Goal: Task Accomplishment & Management: Use online tool/utility

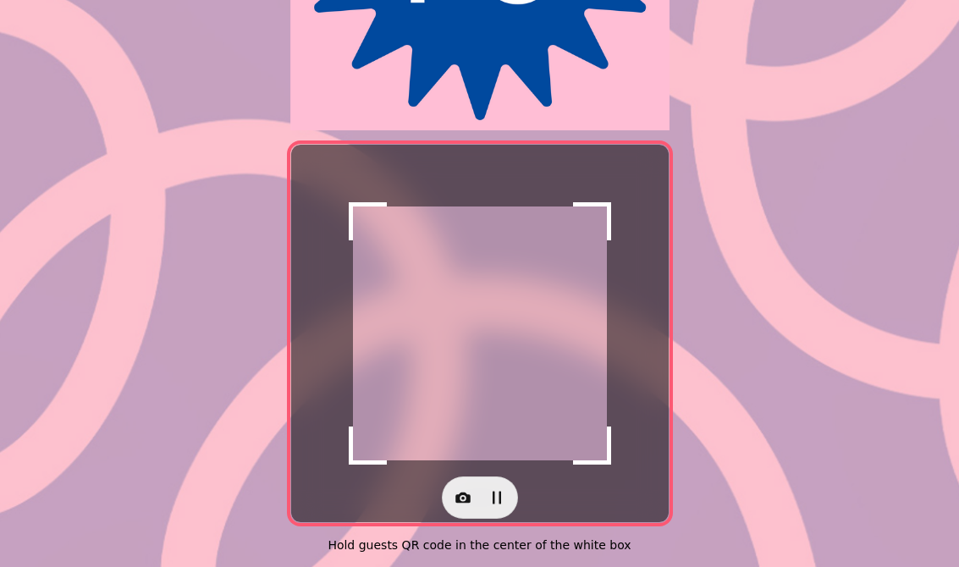
scroll to position [320, 0]
click at [462, 489] on icon "button" at bounding box center [463, 497] width 17 height 17
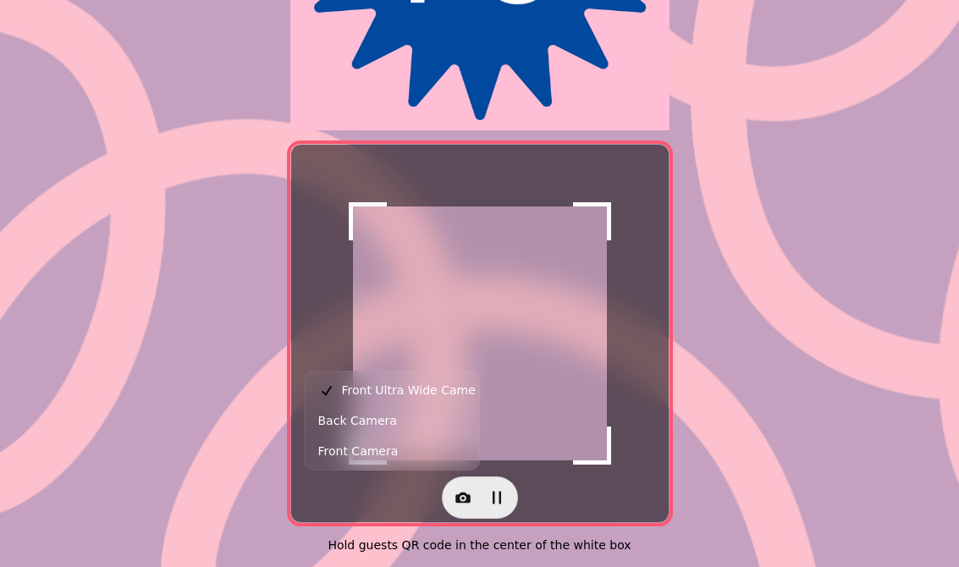
click at [394, 417] on button "Back Camera" at bounding box center [392, 421] width 168 height 30
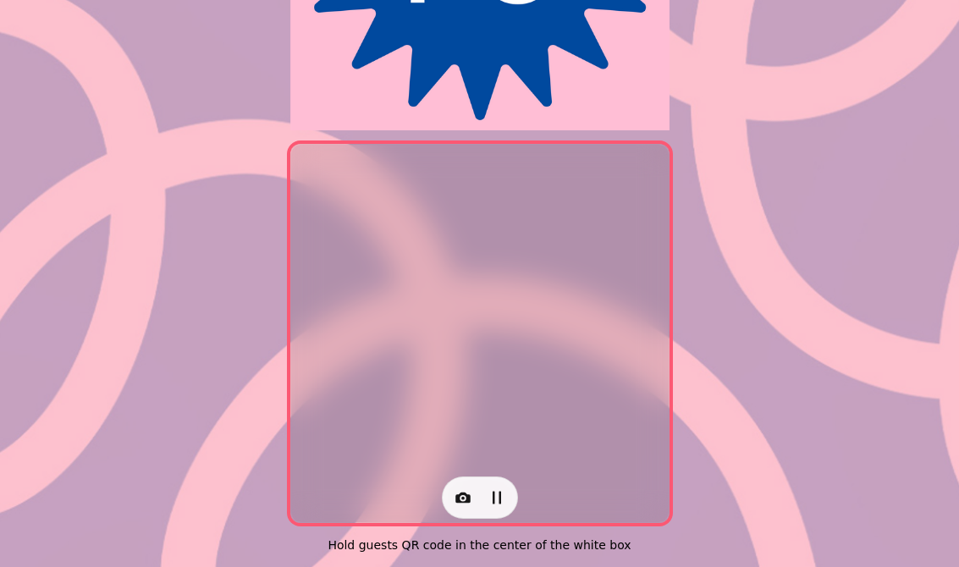
click at [461, 501] on button "button" at bounding box center [463, 498] width 34 height 34
click at [383, 452] on span "Front Camera" at bounding box center [358, 451] width 80 height 20
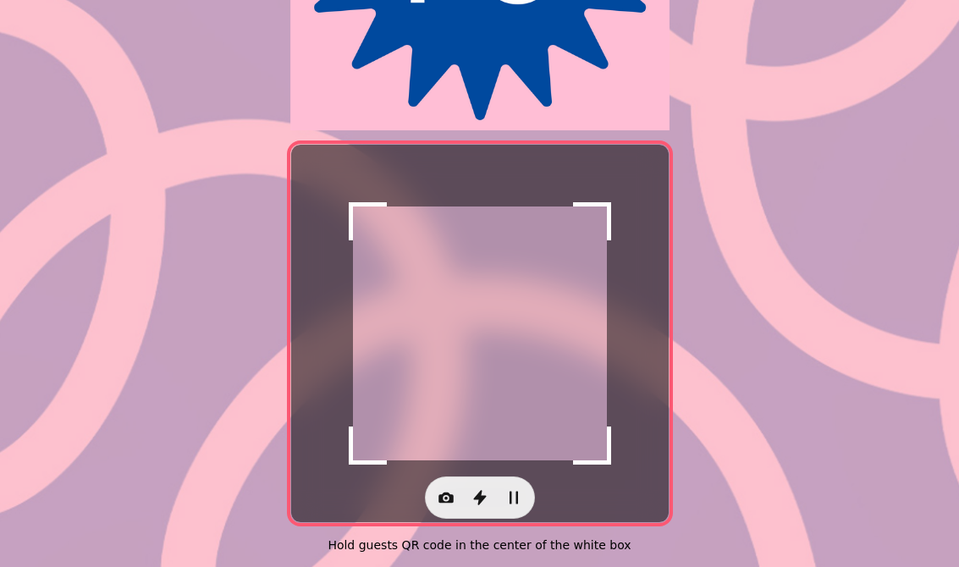
click at [440, 495] on icon "button" at bounding box center [446, 497] width 17 height 17
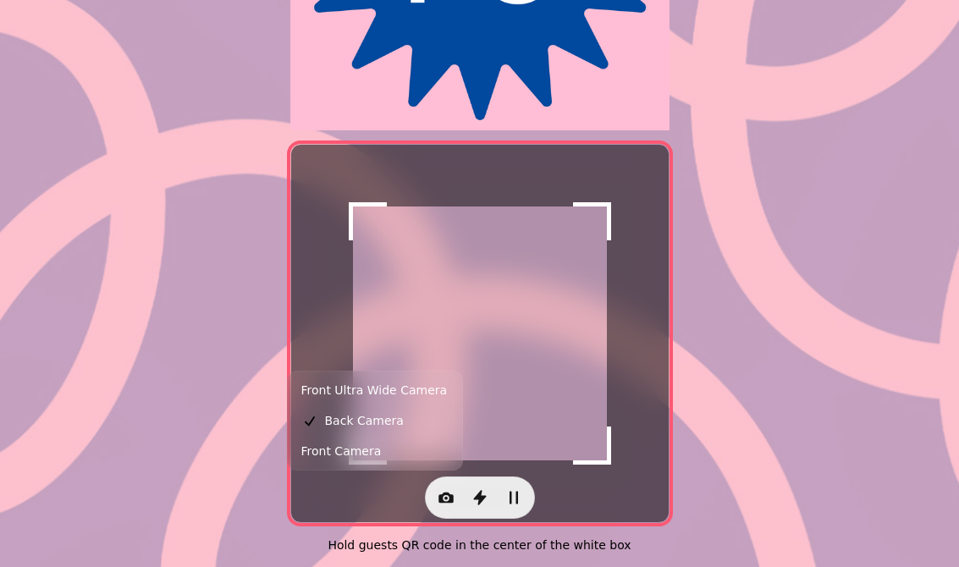
click at [373, 424] on span "Back Camera" at bounding box center [364, 421] width 79 height 20
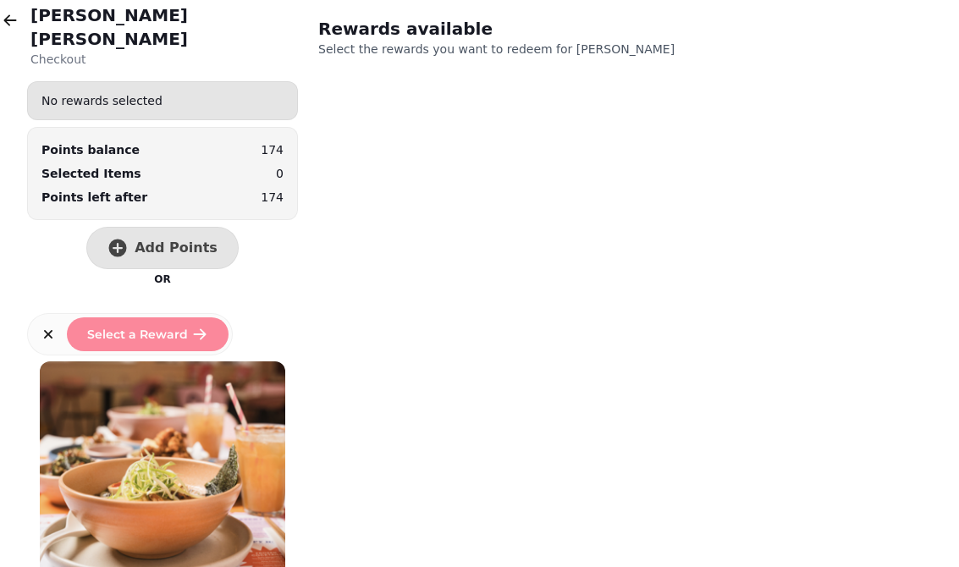
scroll to position [2, 0]
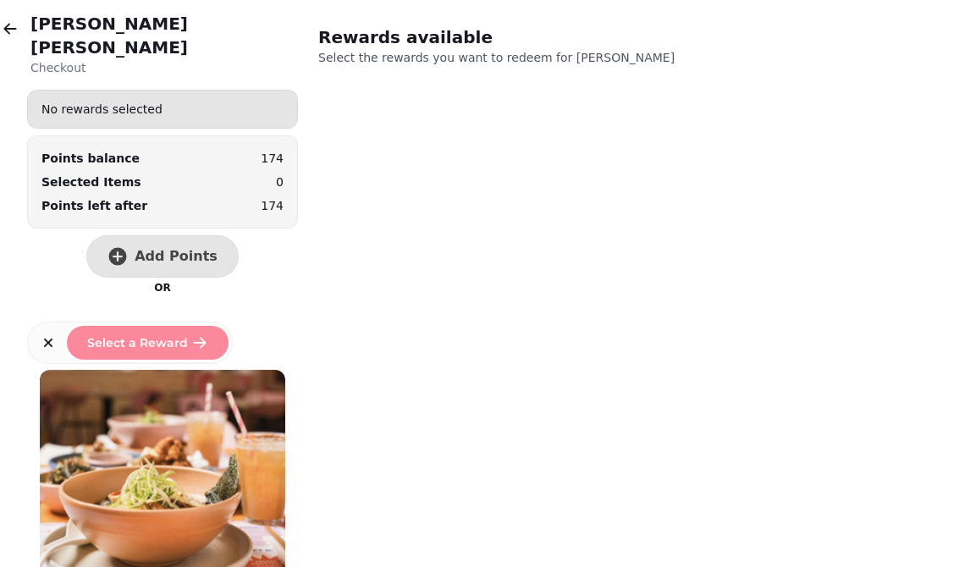
click at [183, 235] on button "Add Points" at bounding box center [162, 256] width 152 height 42
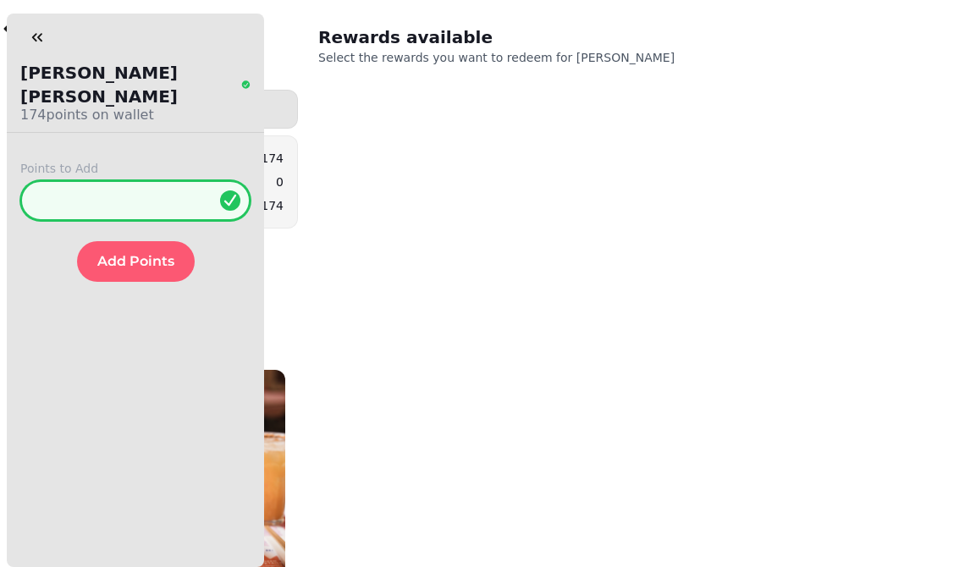
click at [130, 181] on input "*" at bounding box center [135, 200] width 230 height 41
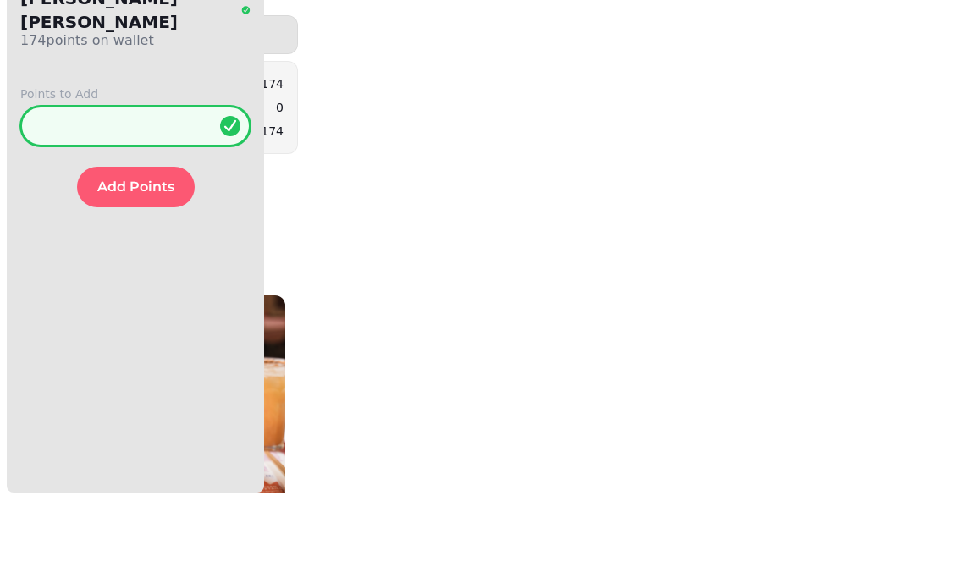
type input "**"
click at [144, 241] on button "Add Points" at bounding box center [136, 261] width 118 height 41
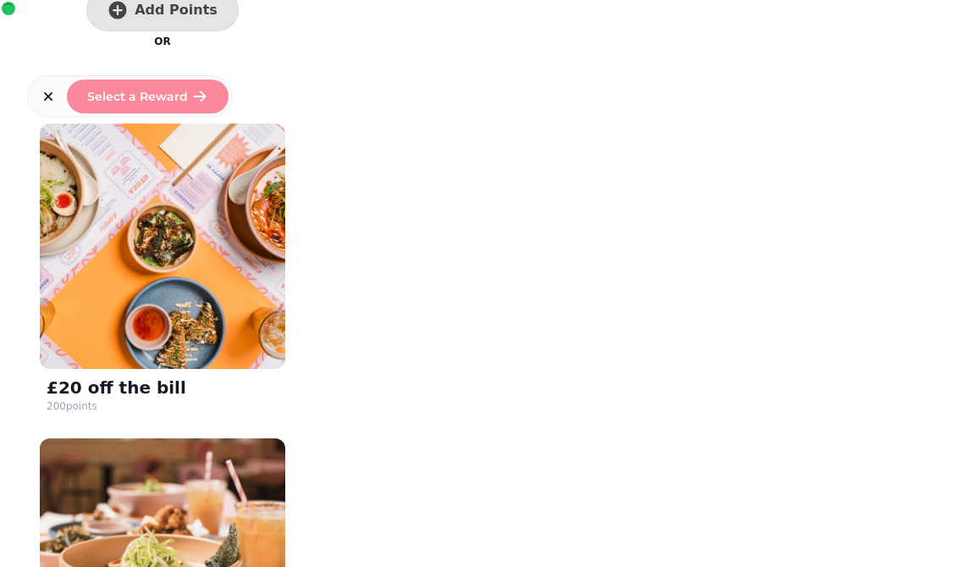
scroll to position [251, 0]
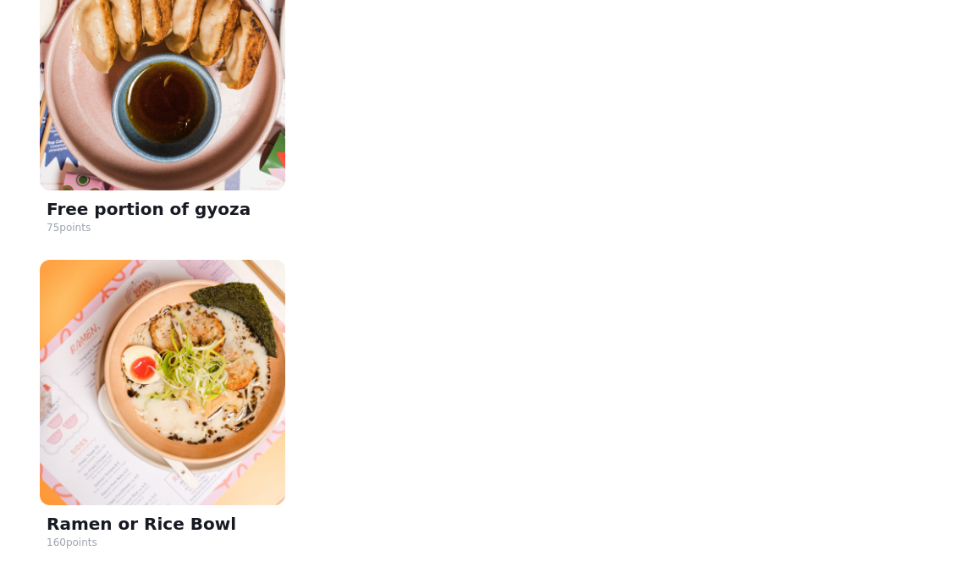
scroll to position [1374, 0]
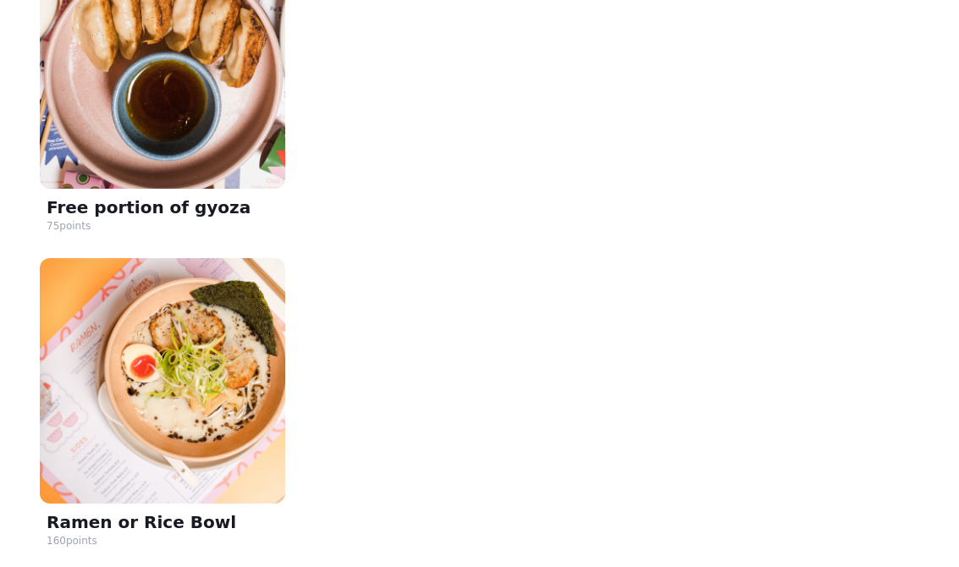
click at [210, 387] on img at bounding box center [163, 381] width 246 height 246
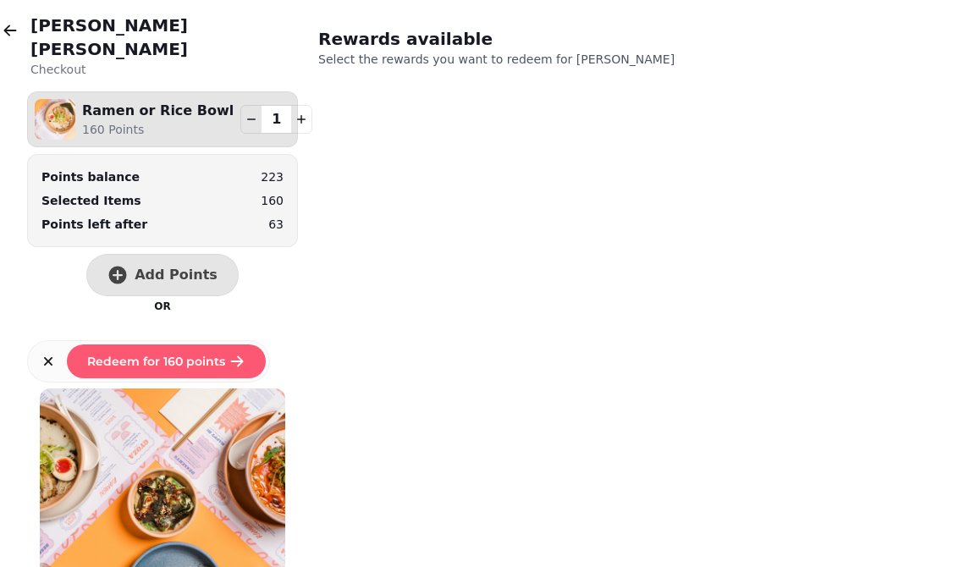
scroll to position [0, 0]
click at [166, 356] on span "Redeem for 160 points" at bounding box center [156, 362] width 138 height 12
